Goal: Information Seeking & Learning: Check status

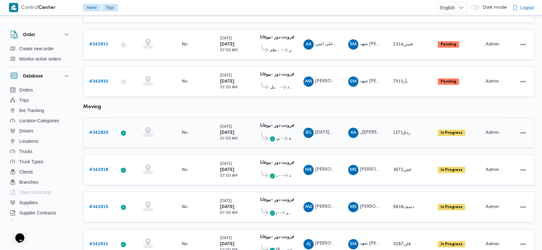
scroll to position [357, 0]
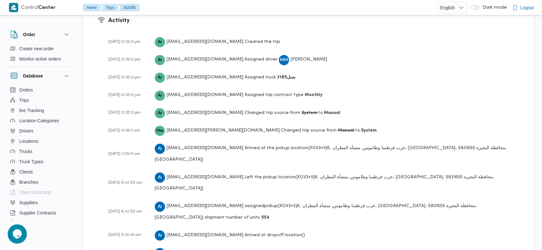
scroll to position [946, 0]
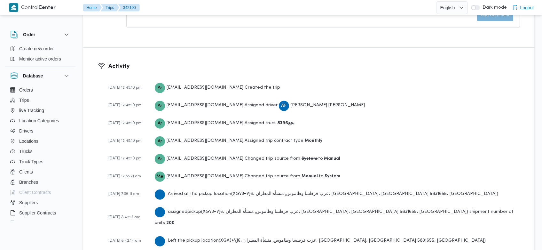
scroll to position [964, 0]
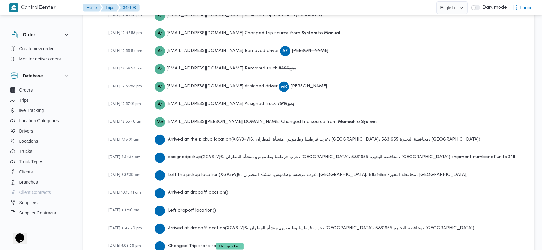
scroll to position [1018, 0]
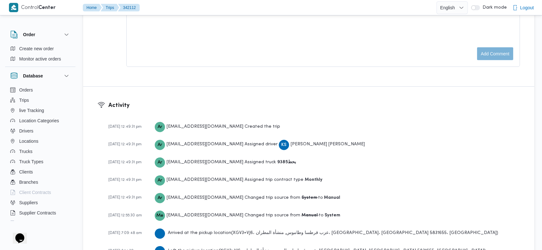
scroll to position [946, 0]
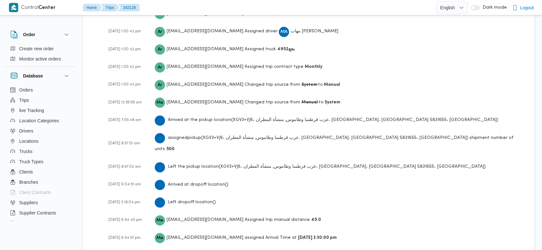
scroll to position [964, 0]
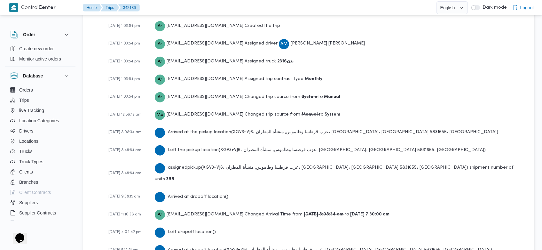
scroll to position [982, 0]
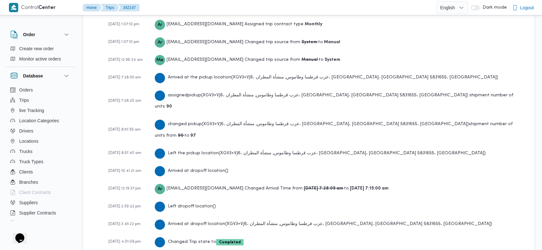
scroll to position [981, 0]
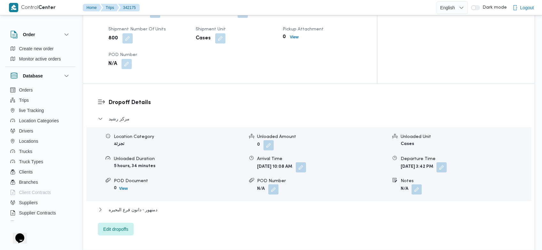
scroll to position [964, 0]
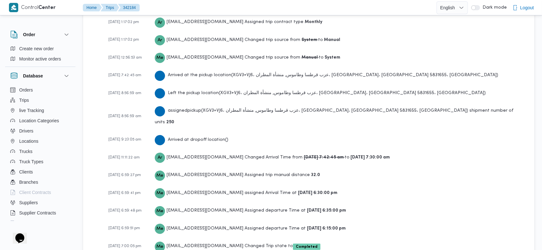
scroll to position [992, 0]
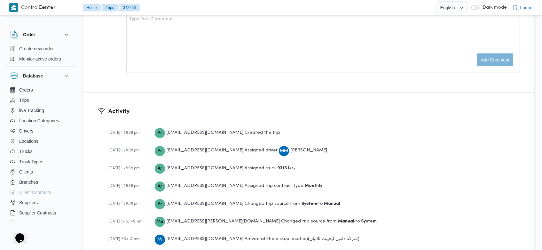
scroll to position [964, 0]
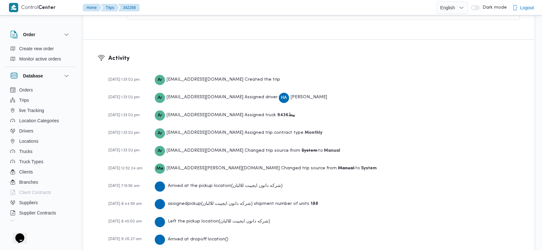
scroll to position [964, 0]
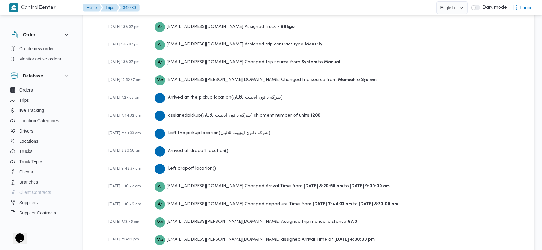
scroll to position [1018, 0]
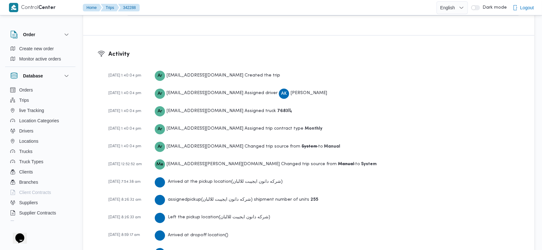
scroll to position [1000, 0]
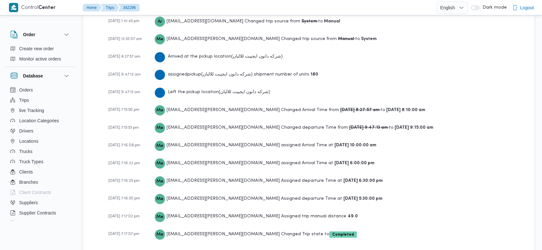
scroll to position [909, 0]
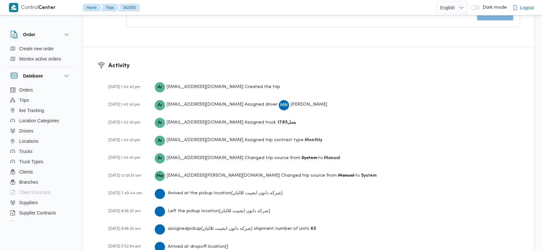
scroll to position [1000, 0]
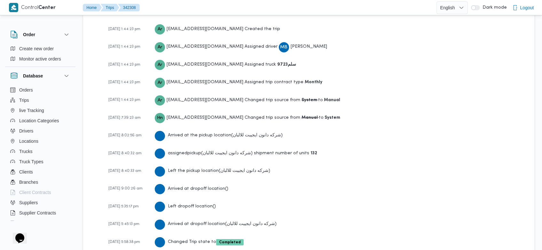
scroll to position [964, 0]
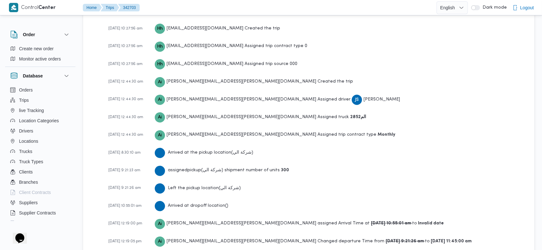
scroll to position [1076, 0]
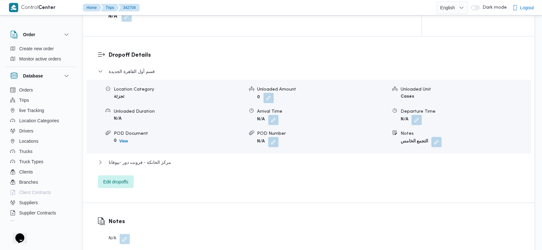
scroll to position [987, 0]
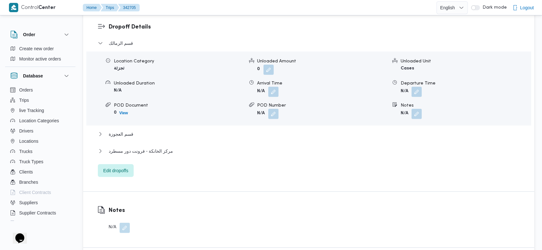
scroll to position [986, 0]
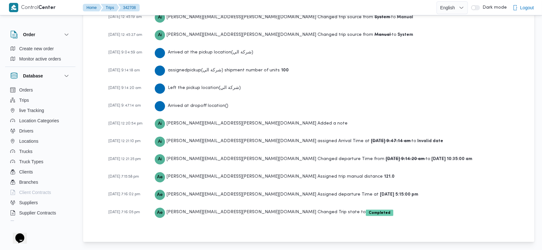
scroll to position [1004, 0]
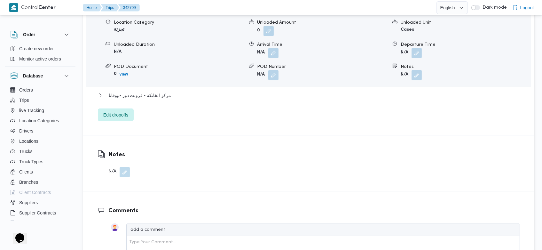
scroll to position [987, 0]
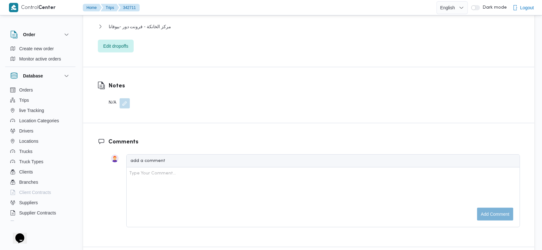
scroll to position [1040, 0]
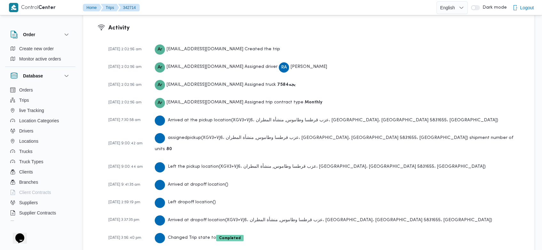
scroll to position [909, 0]
